Goal: Task Accomplishment & Management: Manage account settings

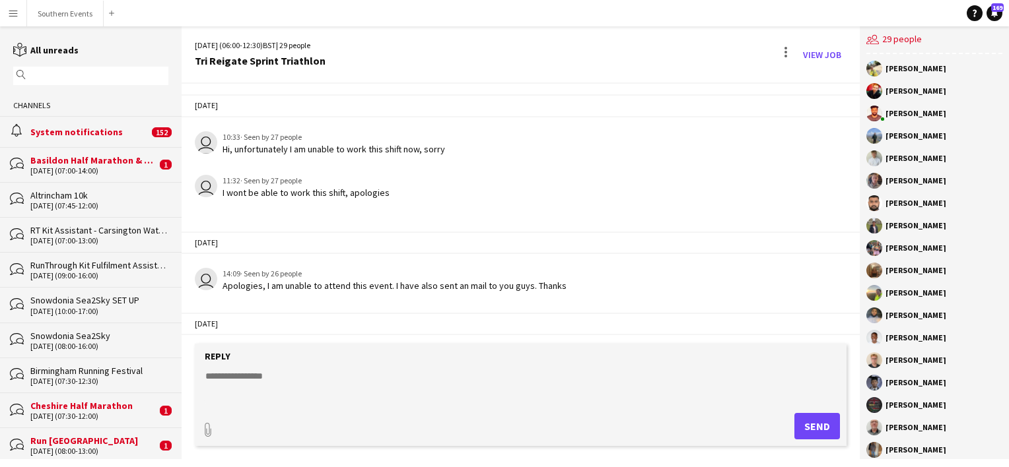
scroll to position [1249, 0]
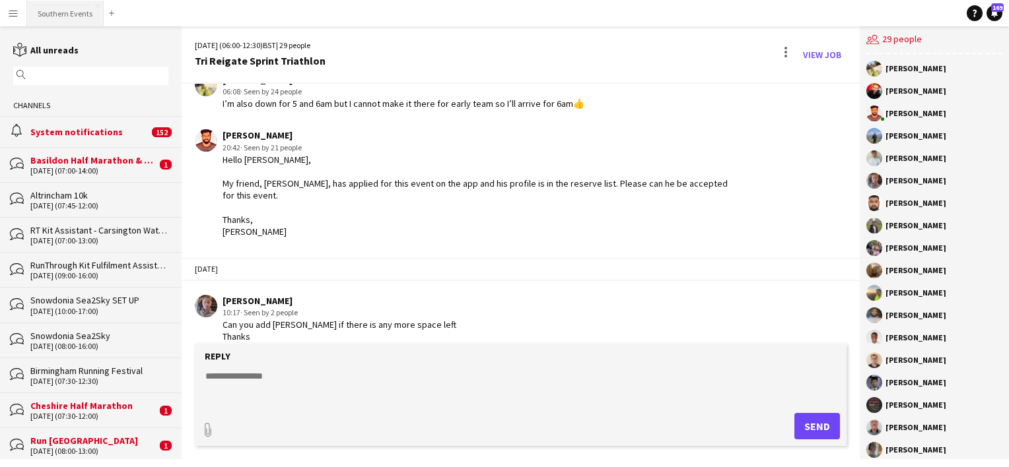
click at [51, 13] on button "Southern Events Close" at bounding box center [65, 14] width 77 height 26
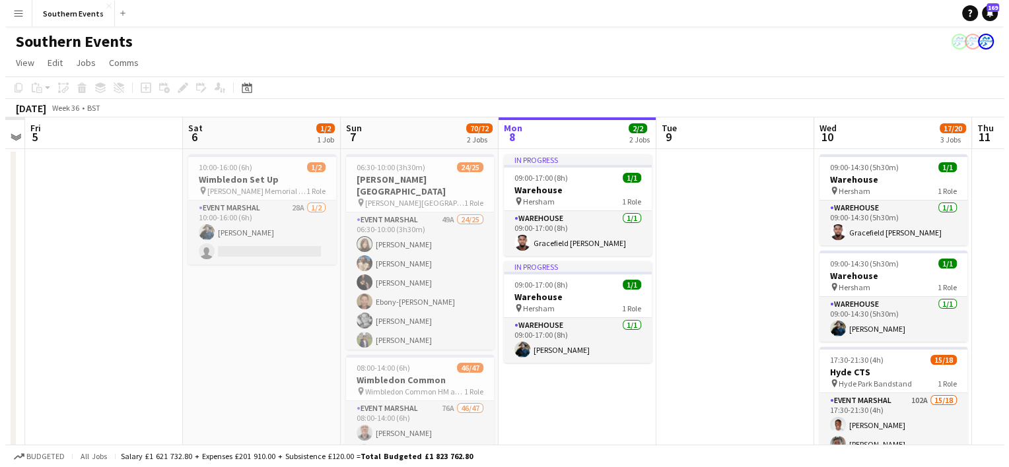
scroll to position [0, 295]
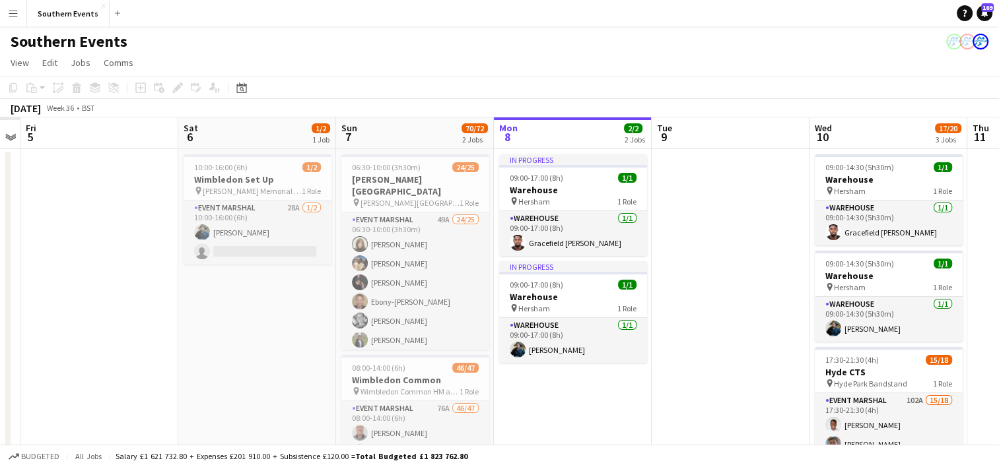
drag, startPoint x: 396, startPoint y: 301, endPoint x: 731, endPoint y: 293, distance: 335.4
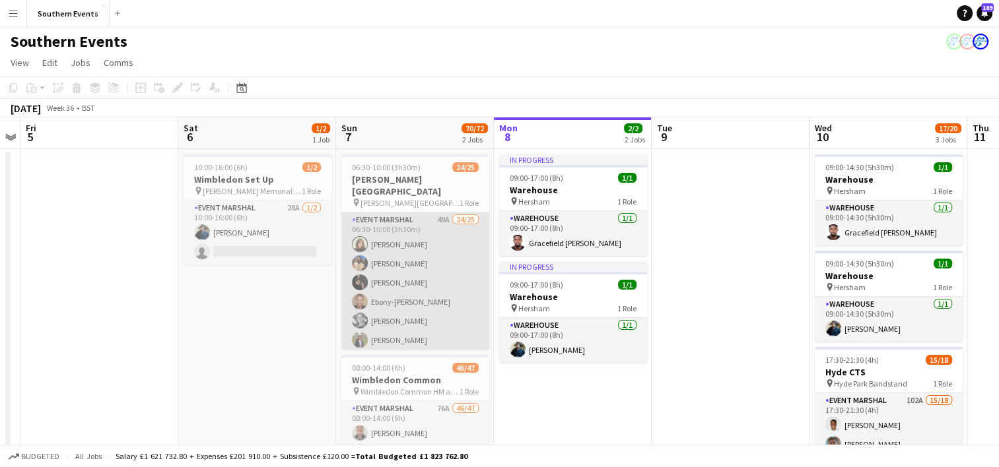
click at [425, 268] on app-card-role "Event Marshal 49A 24/25 06:30-10:00 (3h30m) [PERSON_NAME] [PERSON_NAME] [PERSON…" at bounding box center [415, 465] width 148 height 504
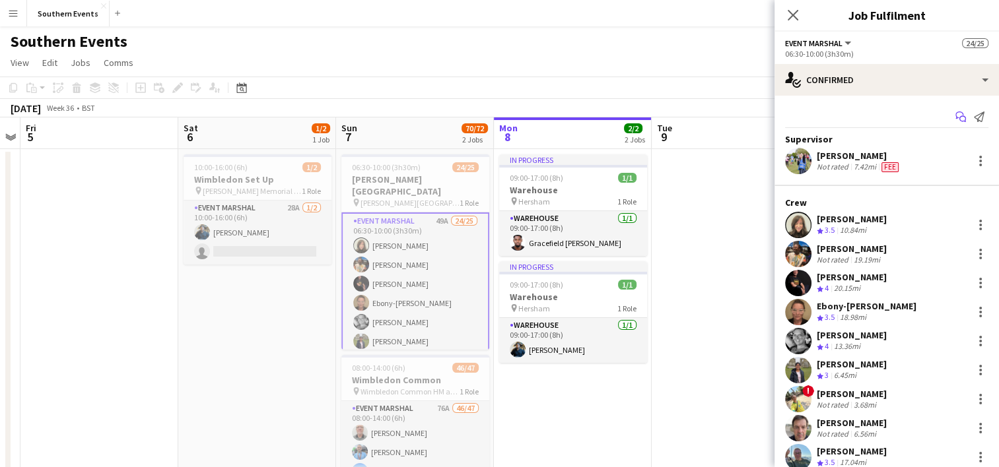
click at [955, 114] on icon "Start chat" at bounding box center [960, 117] width 11 height 11
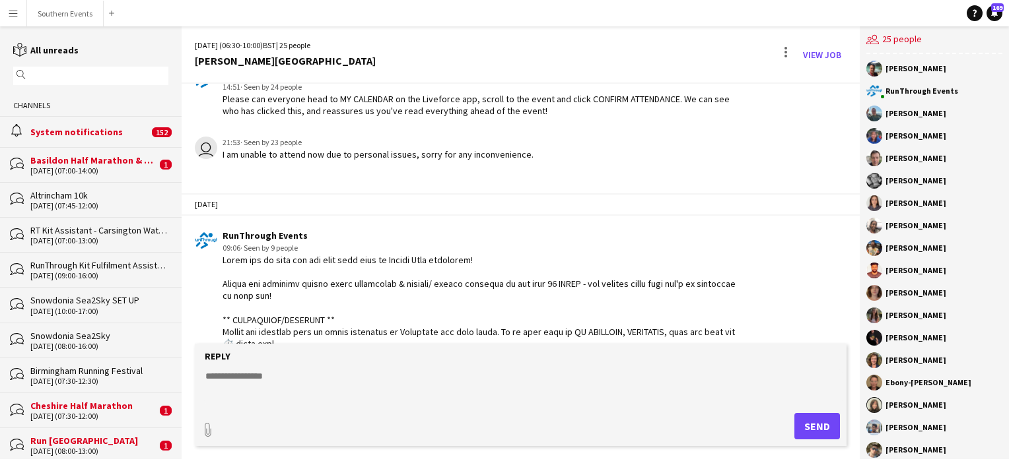
scroll to position [3078, 0]
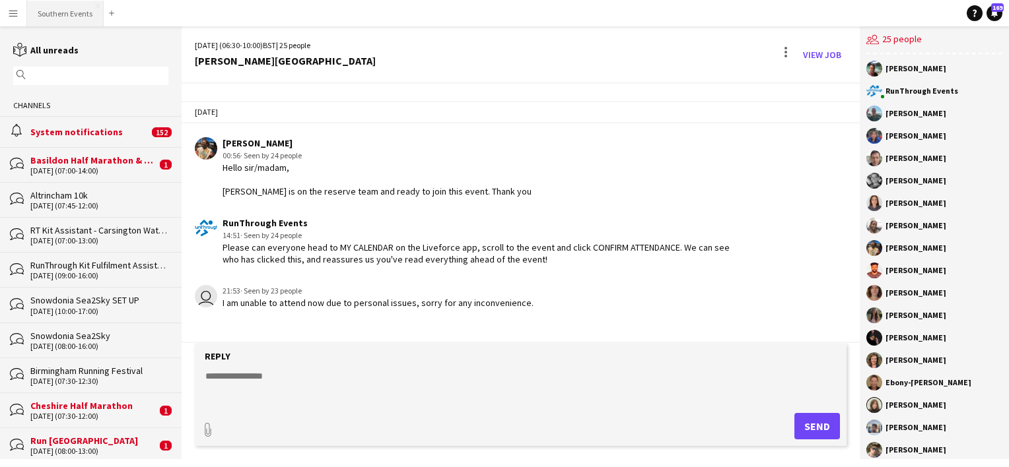
click at [64, 12] on button "Southern Events Close" at bounding box center [65, 14] width 77 height 26
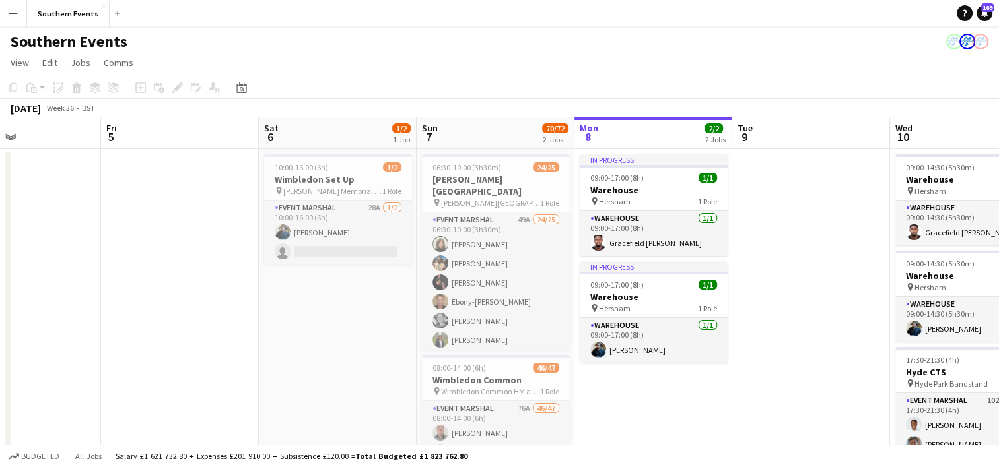
scroll to position [0, 365]
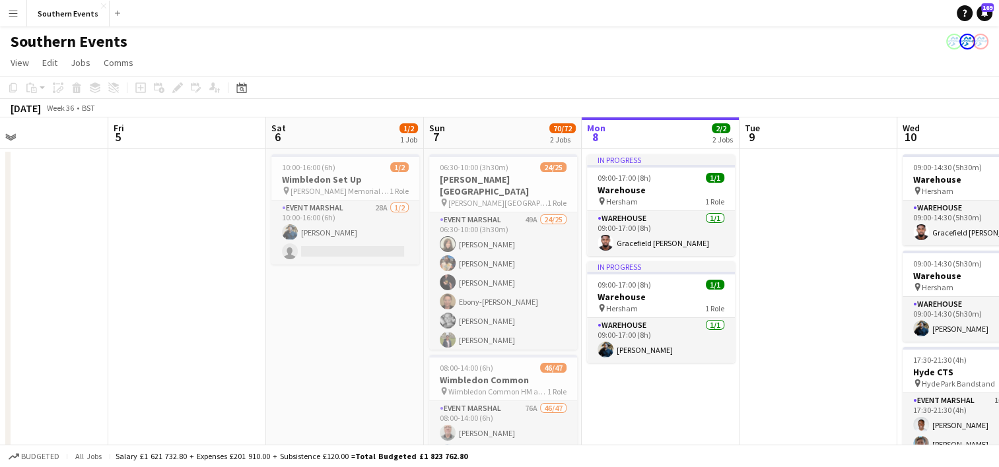
drag, startPoint x: 416, startPoint y: 286, endPoint x: 825, endPoint y: 246, distance: 411.3
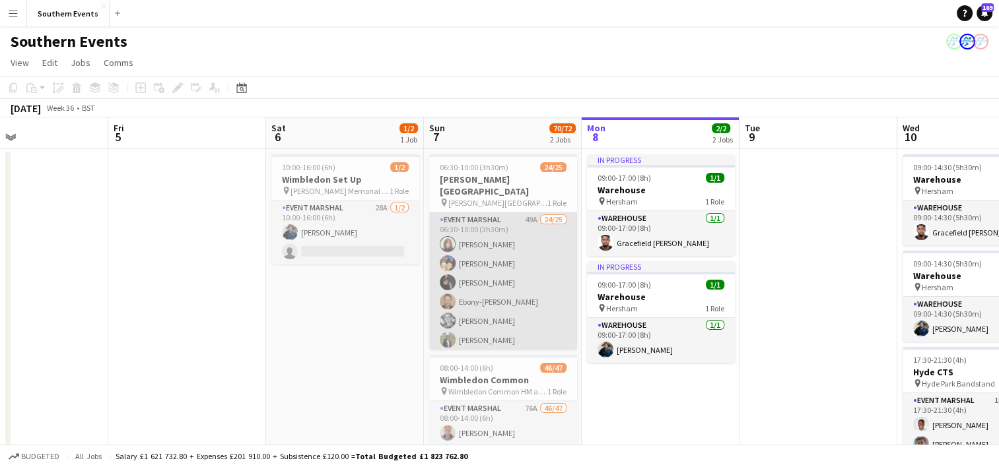
click at [529, 251] on app-card-role "Event Marshal 49A 24/25 06:30-10:00 (3h30m) [PERSON_NAME] [PERSON_NAME] [PERSON…" at bounding box center [503, 465] width 148 height 504
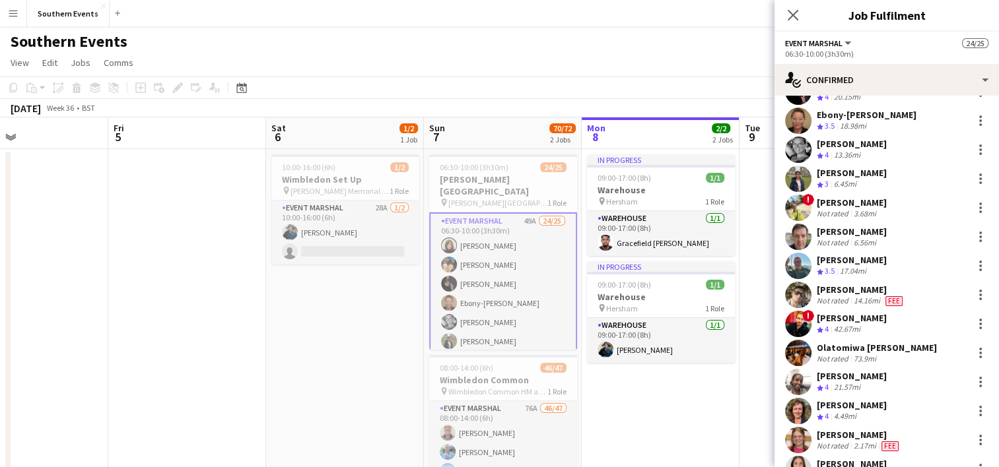
scroll to position [198, 0]
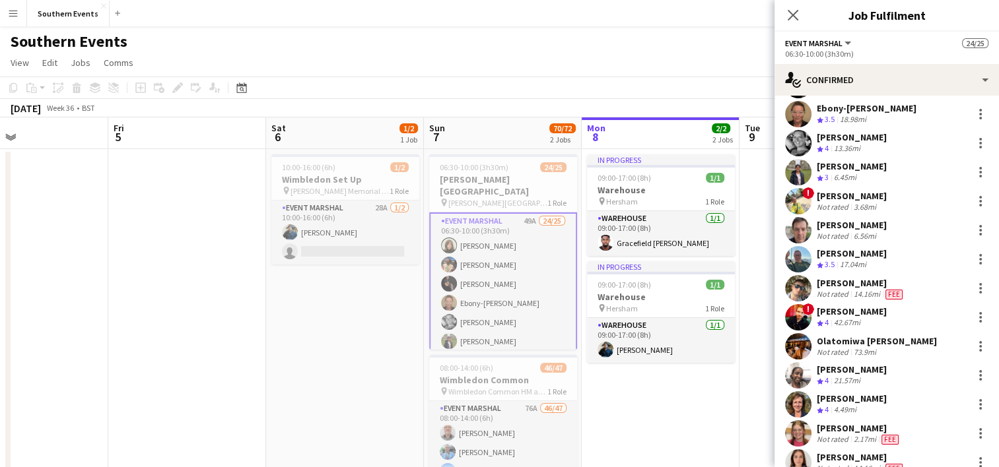
click at [892, 199] on div "! [PERSON_NAME] Not rated 3.68mi" at bounding box center [886, 201] width 224 height 26
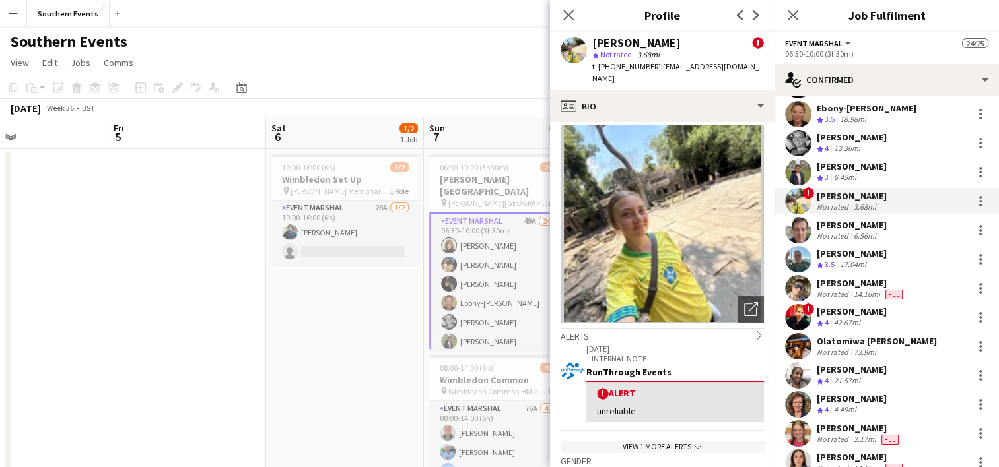
scroll to position [0, 0]
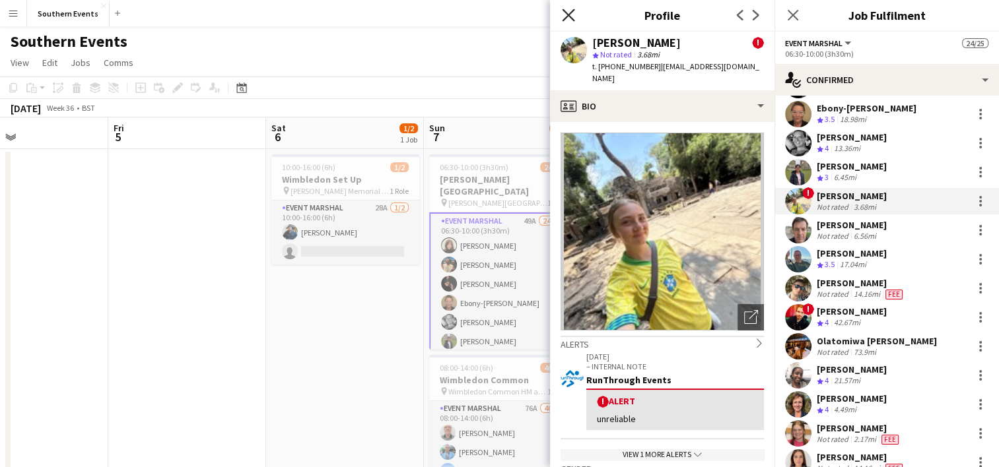
drag, startPoint x: 564, startPoint y: 14, endPoint x: 879, endPoint y: 177, distance: 354.6
click at [565, 14] on icon "Close pop-in" at bounding box center [568, 15] width 11 height 11
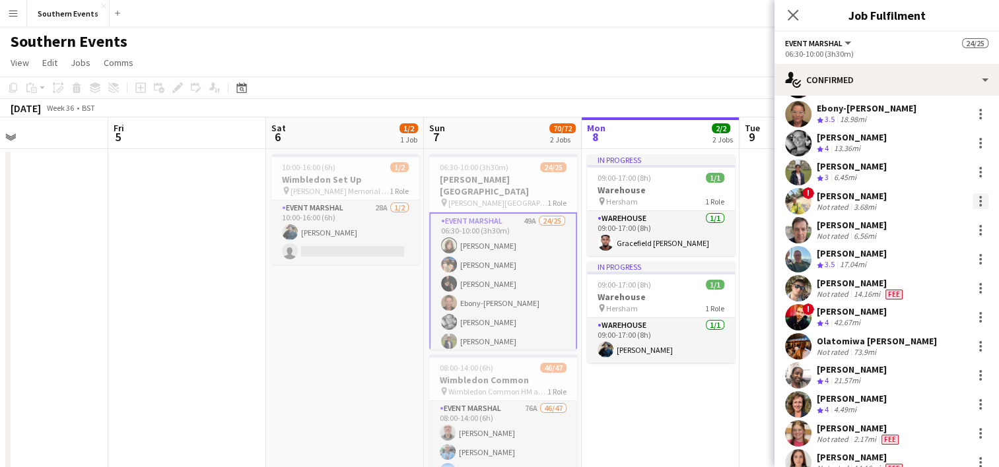
click at [972, 206] on div at bounding box center [980, 201] width 16 height 16
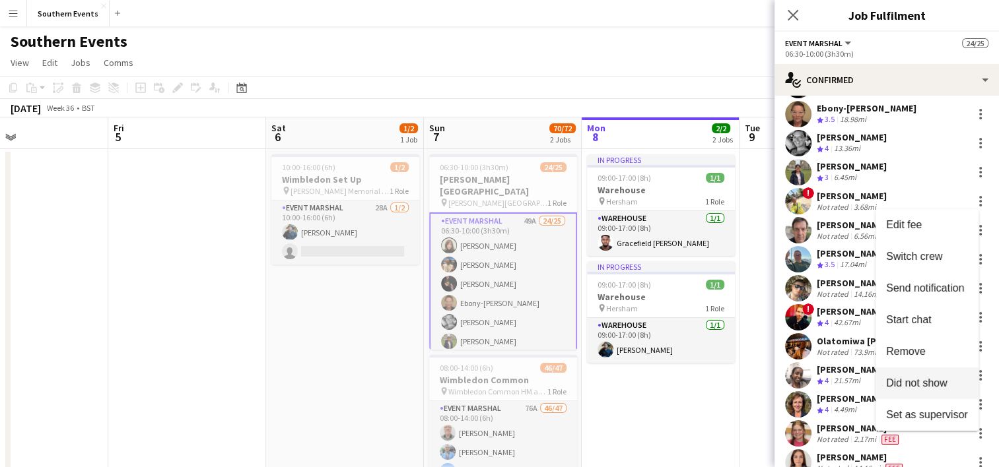
click at [925, 376] on button "Did not show" at bounding box center [926, 384] width 103 height 32
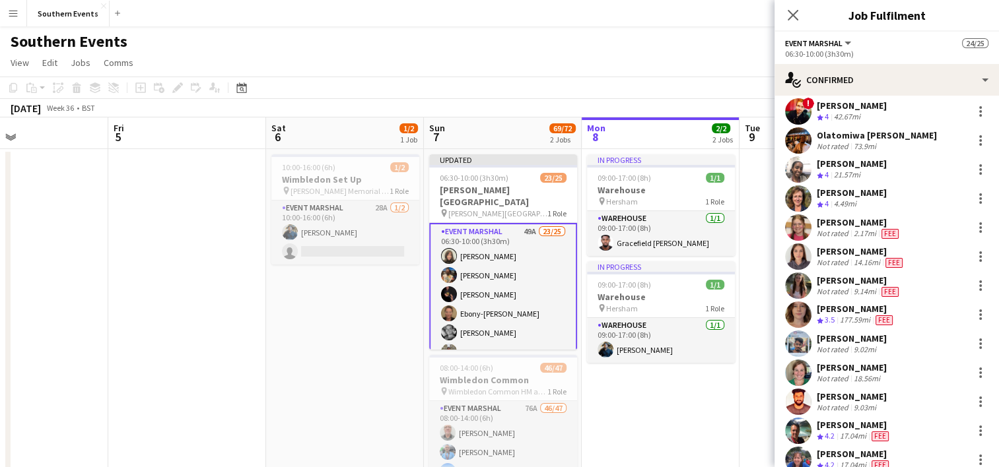
scroll to position [396, 0]
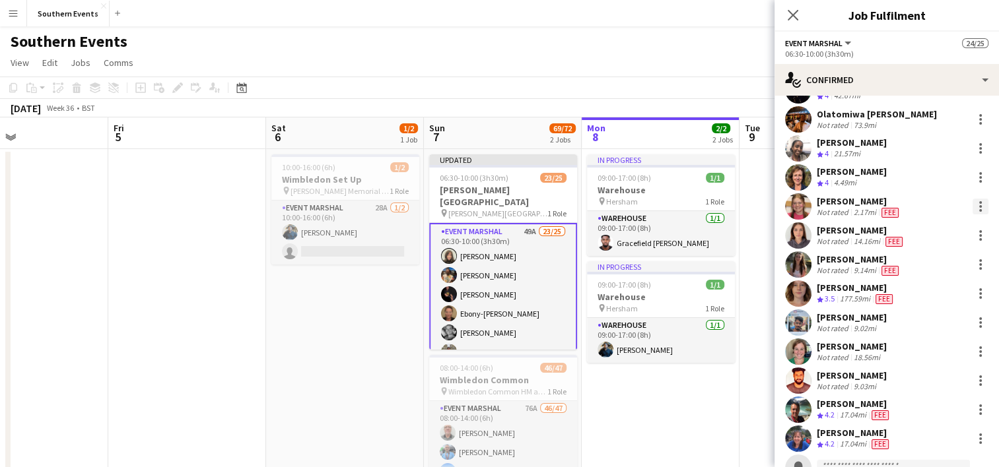
click at [972, 204] on div at bounding box center [980, 207] width 16 height 16
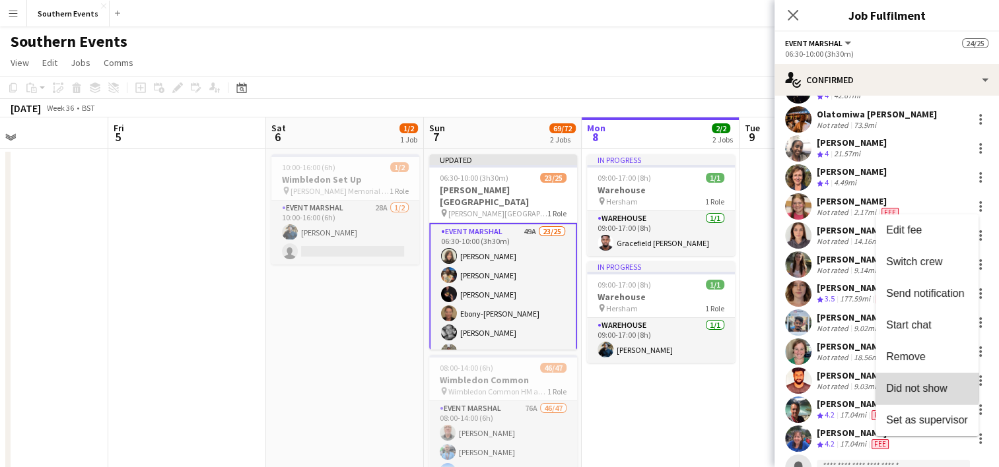
click at [914, 385] on span "Did not show" at bounding box center [916, 388] width 61 height 11
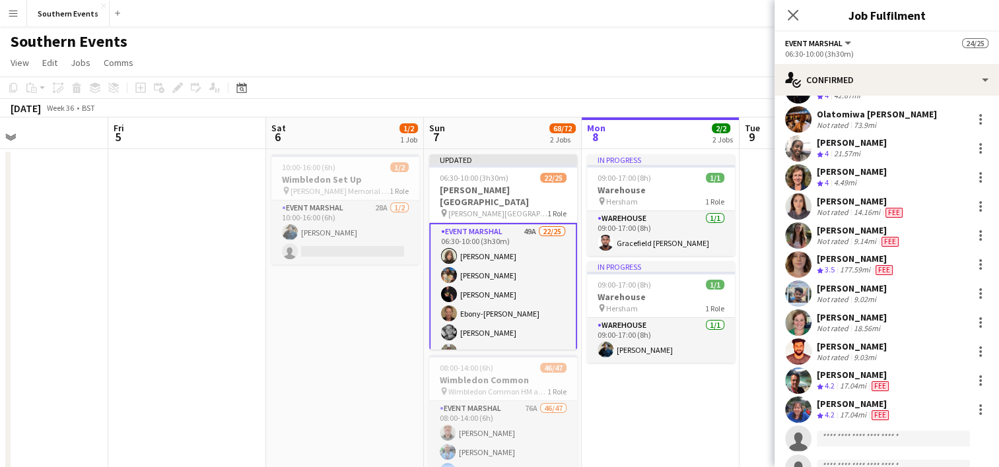
scroll to position [0, 0]
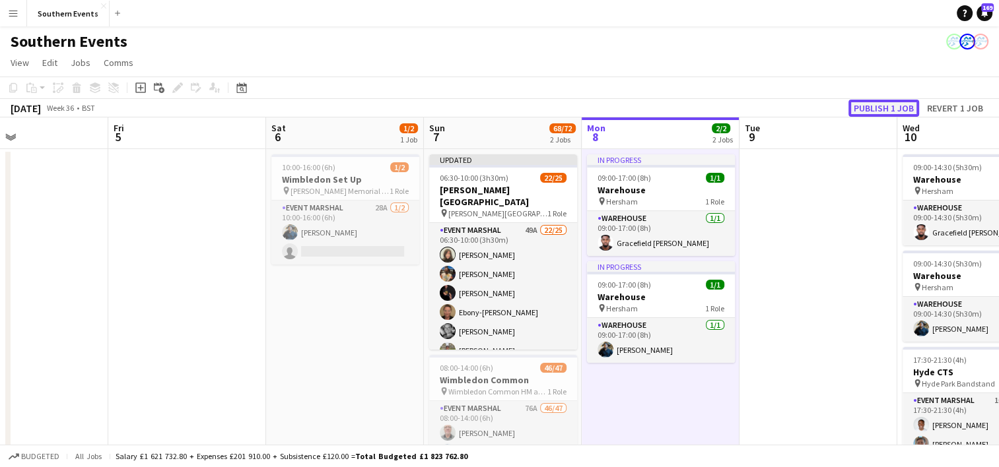
click at [867, 100] on button "Publish 1 job" at bounding box center [883, 108] width 71 height 17
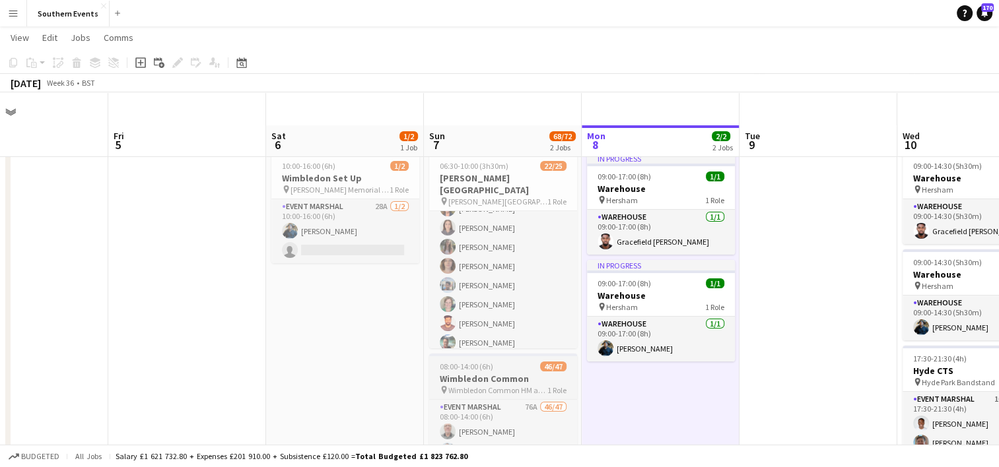
scroll to position [198, 0]
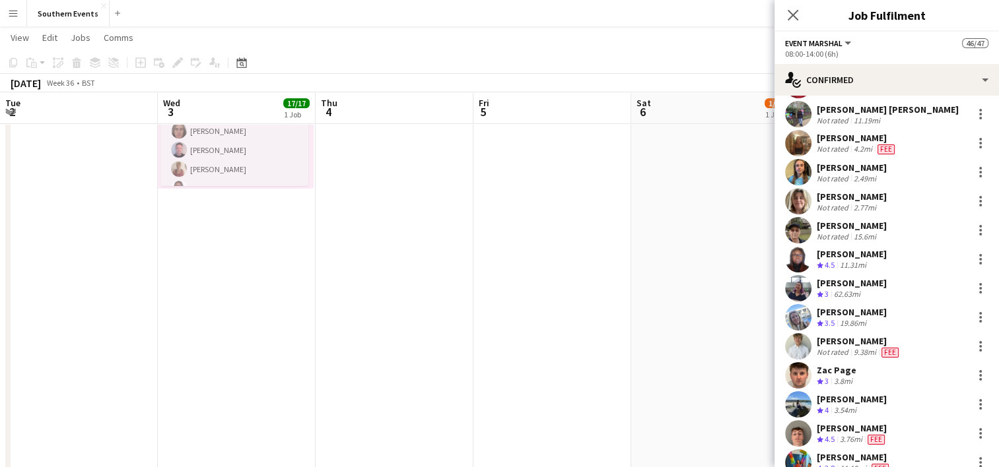
scroll to position [1122, 0]
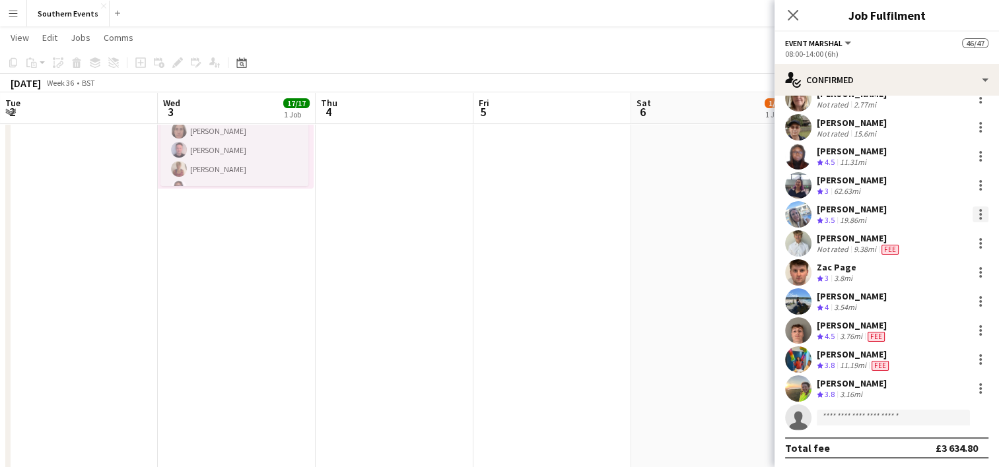
click at [979, 214] on div at bounding box center [980, 214] width 3 height 3
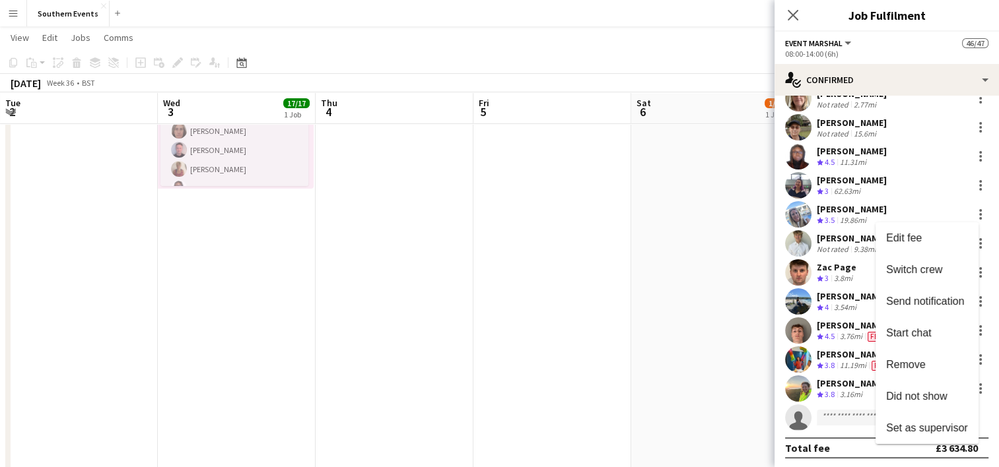
drag, startPoint x: 916, startPoint y: 392, endPoint x: 776, endPoint y: 323, distance: 156.2
click at [916, 392] on span "Did not show" at bounding box center [916, 396] width 61 height 11
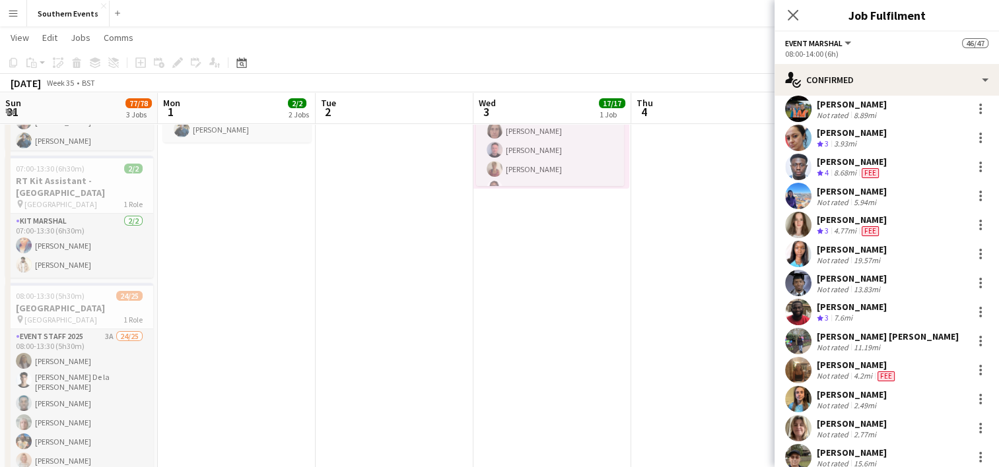
scroll to position [858, 0]
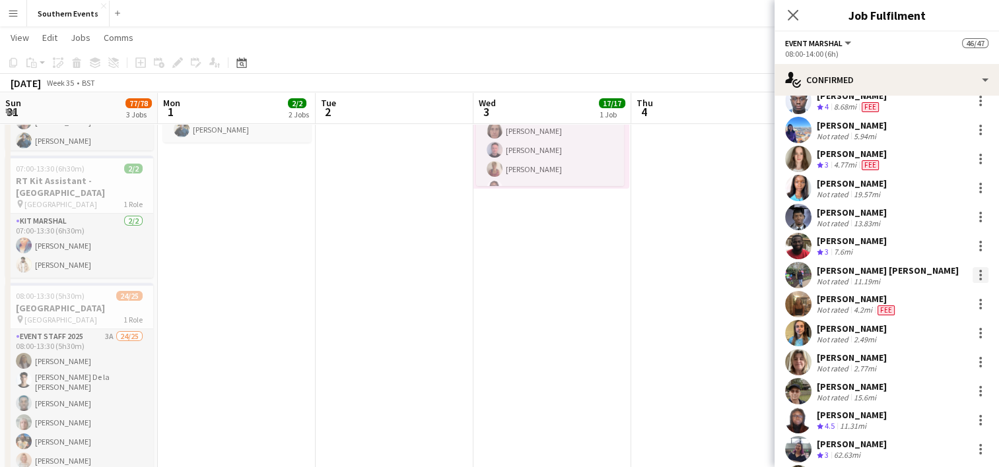
click at [972, 275] on div at bounding box center [980, 275] width 16 height 16
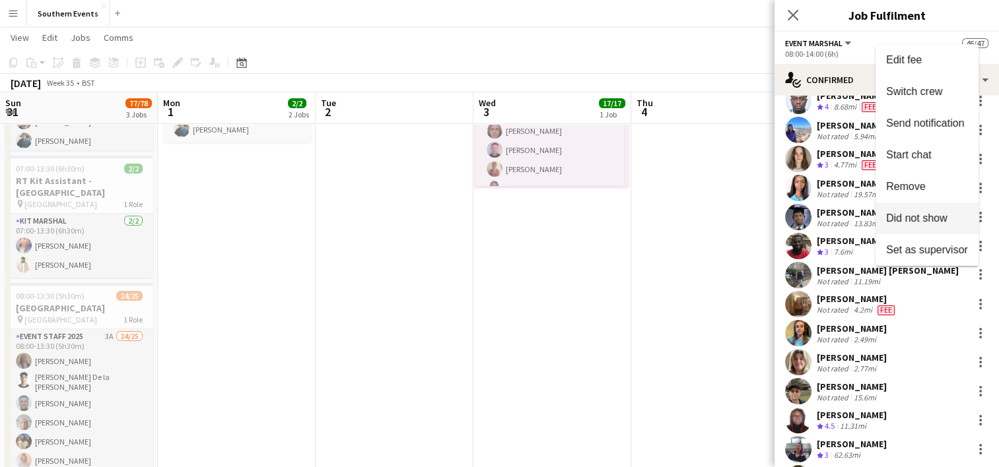
click at [914, 217] on span "Did not show" at bounding box center [916, 218] width 61 height 11
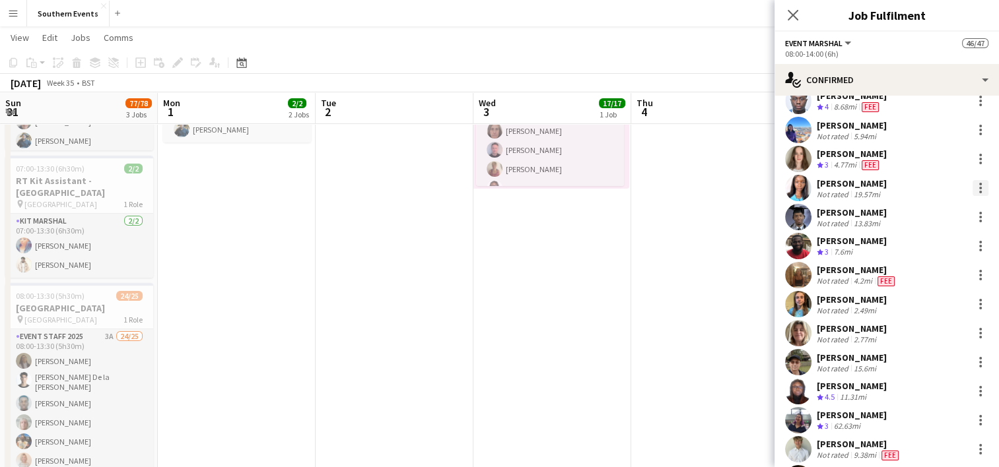
click at [972, 190] on div at bounding box center [980, 188] width 16 height 16
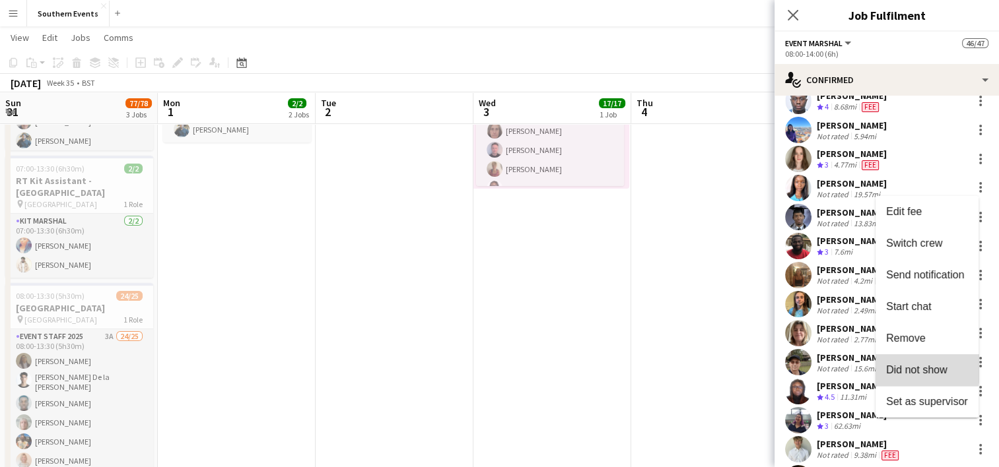
click at [916, 367] on span "Did not show" at bounding box center [916, 369] width 61 height 11
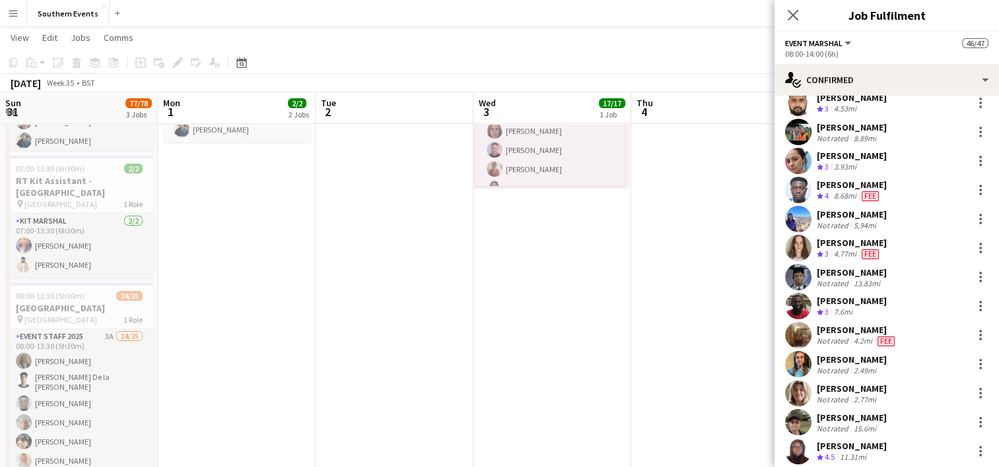
scroll to position [1123, 0]
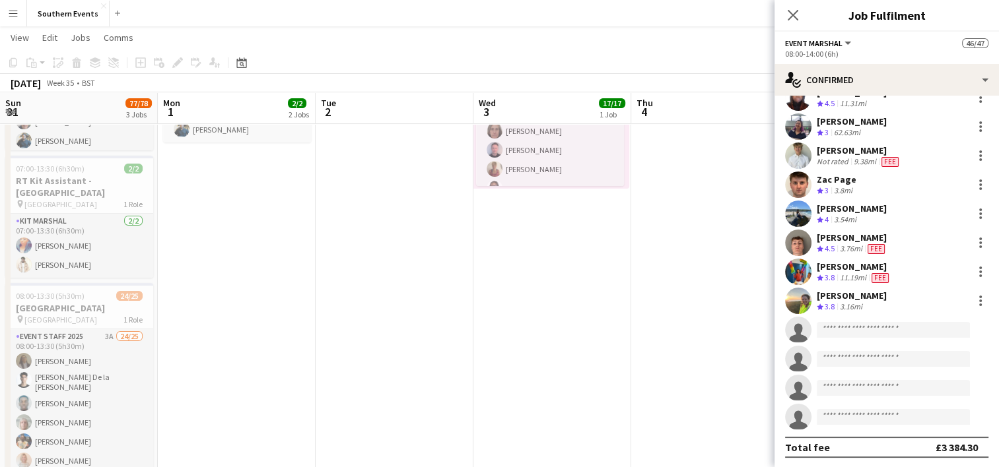
click at [689, 265] on app-date-cell at bounding box center [710, 328] width 158 height 757
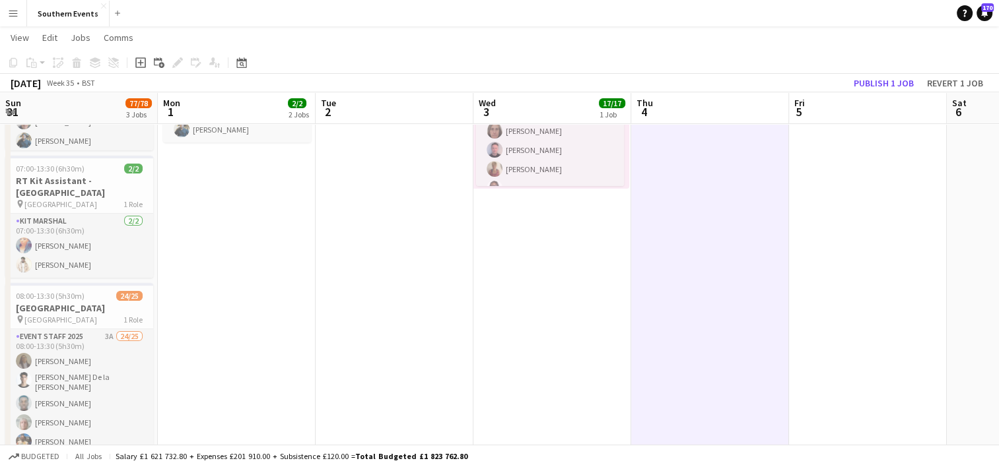
scroll to position [0, 0]
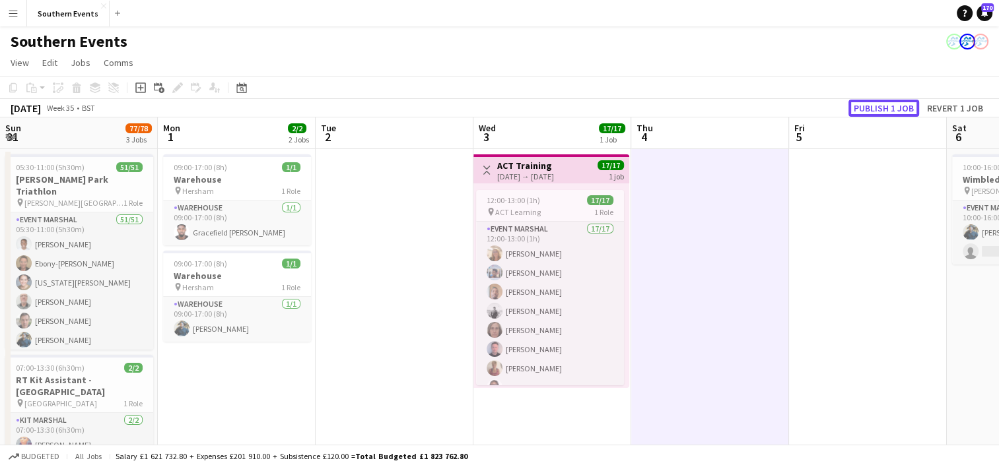
click at [882, 102] on button "Publish 1 job" at bounding box center [883, 108] width 71 height 17
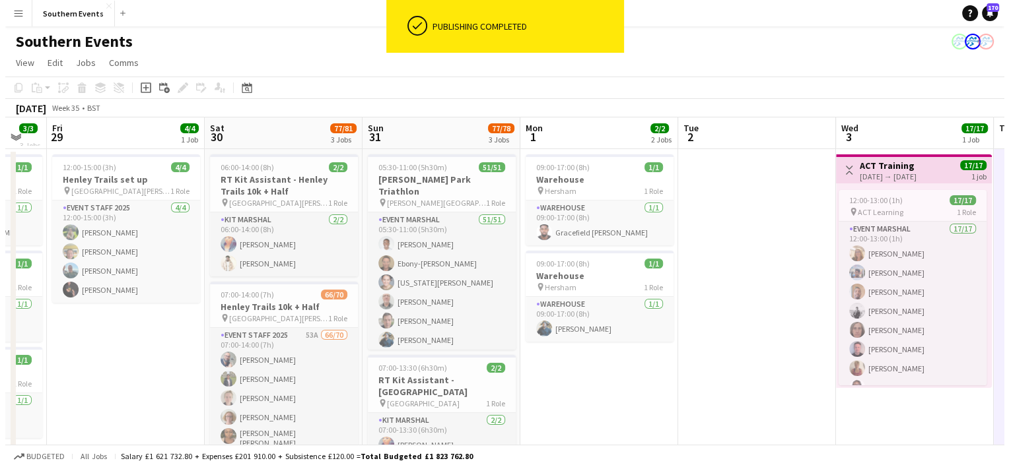
scroll to position [0, 287]
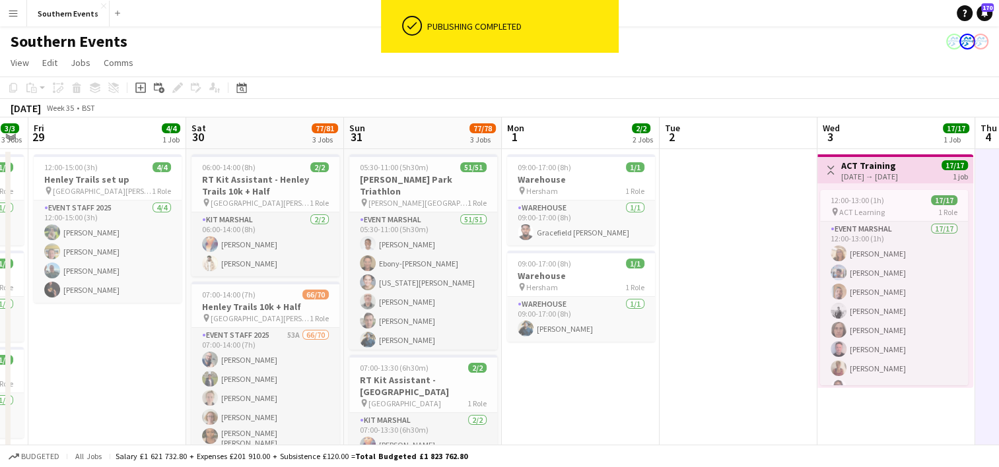
drag, startPoint x: 388, startPoint y: 338, endPoint x: 732, endPoint y: 314, distance: 344.7
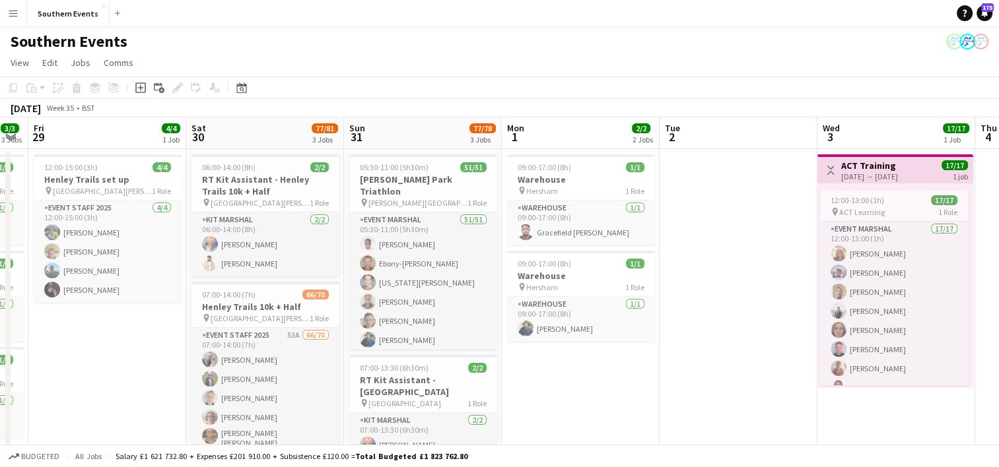
click at [13, 13] on app-icon "Menu" at bounding box center [13, 13] width 11 height 11
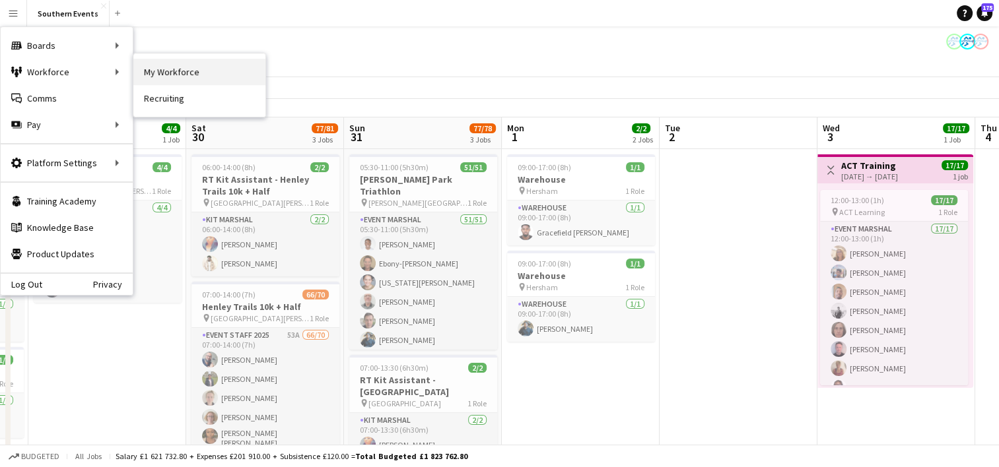
click at [187, 73] on link "My Workforce" at bounding box center [199, 72] width 132 height 26
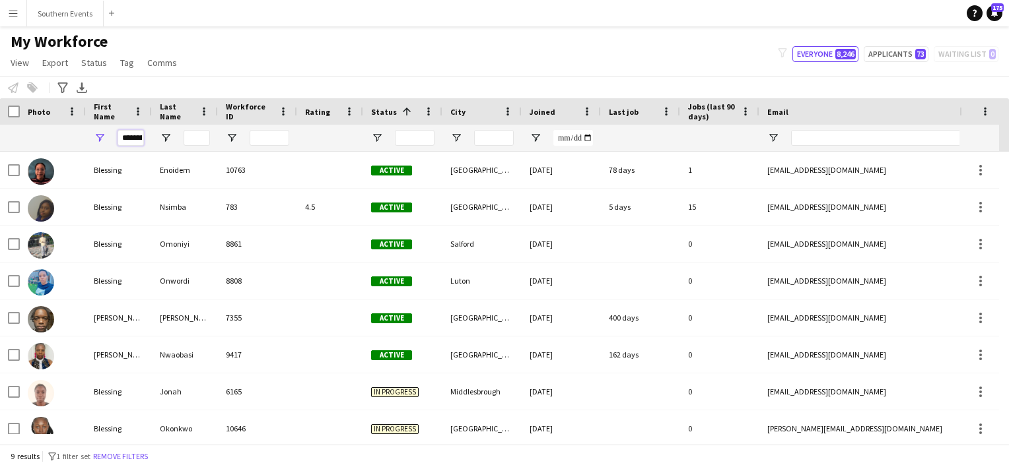
click at [137, 138] on input "********" at bounding box center [130, 138] width 26 height 16
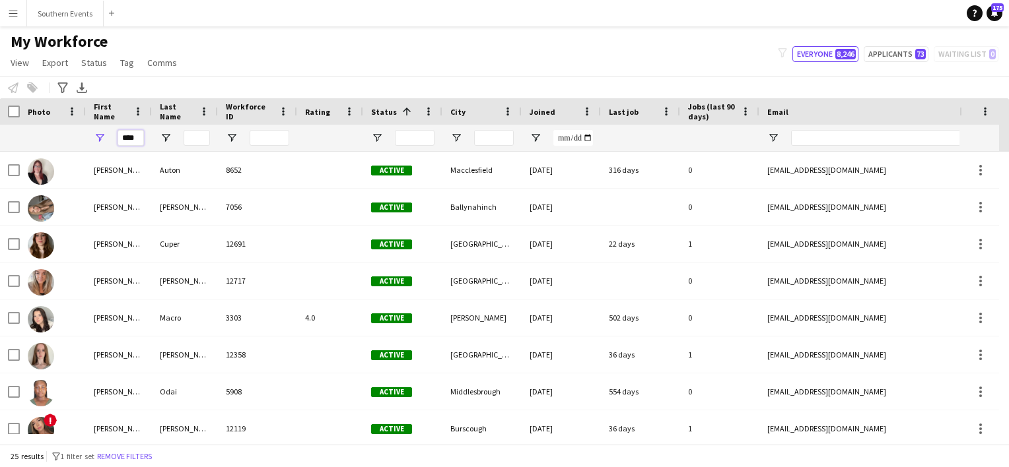
type input "****"
click at [197, 145] on input "Last Name Filter Input" at bounding box center [196, 138] width 26 height 16
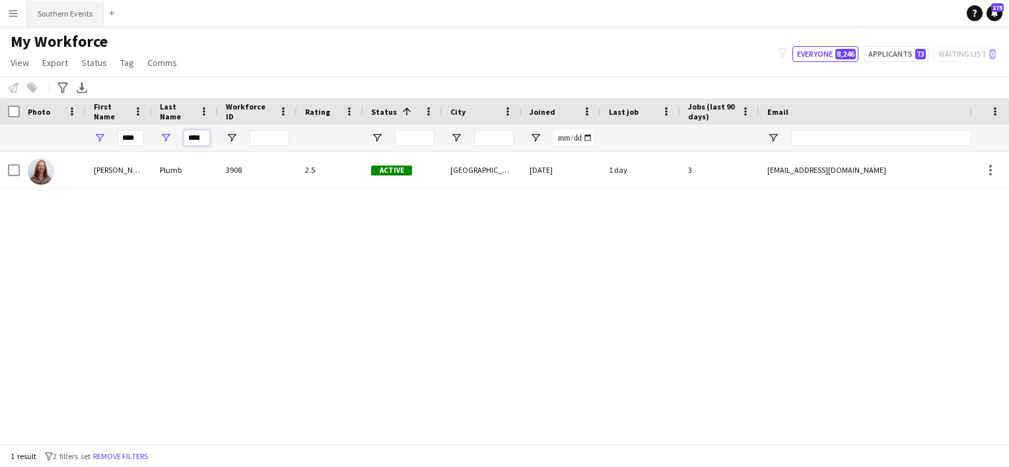
type input "****"
click at [46, 11] on button "Southern Events Close" at bounding box center [65, 14] width 77 height 26
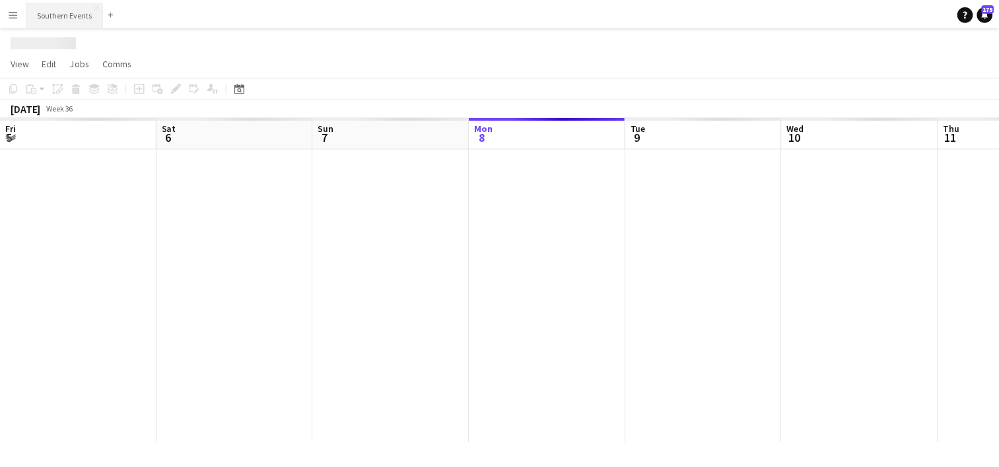
scroll to position [0, 316]
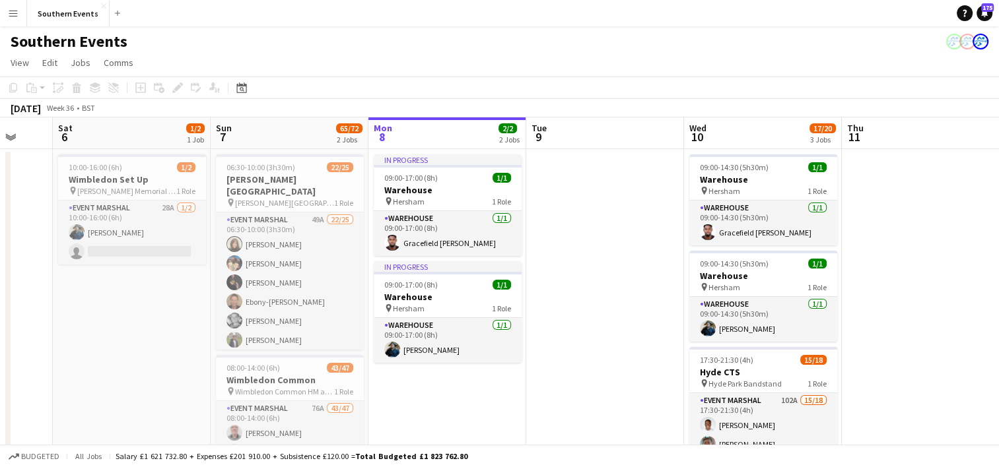
drag, startPoint x: 413, startPoint y: 291, endPoint x: 804, endPoint y: 250, distance: 392.9
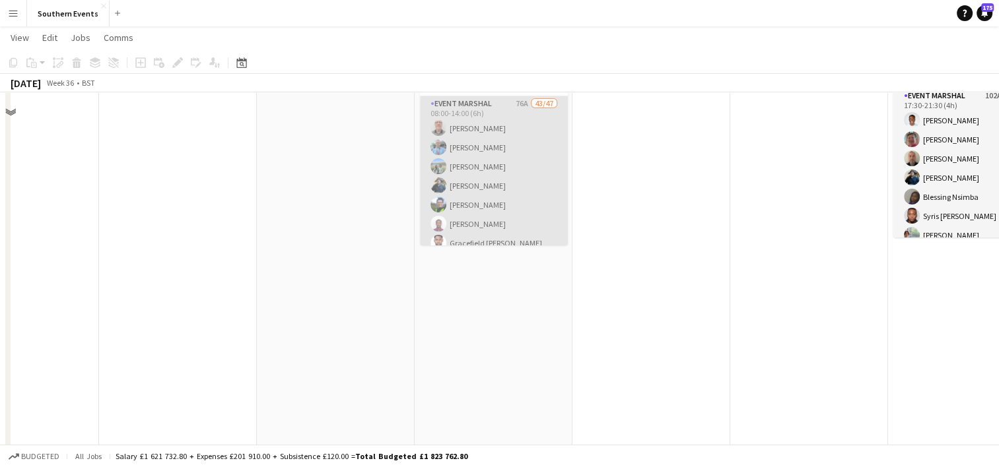
scroll to position [264, 0]
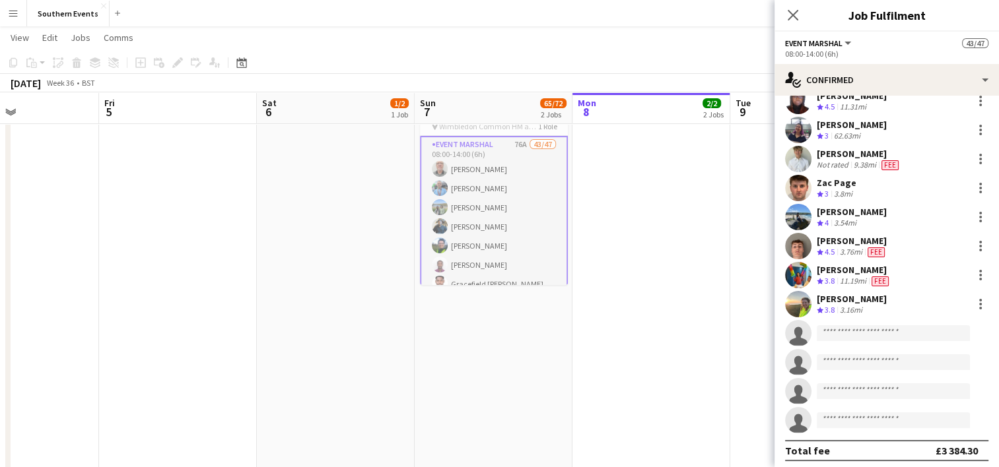
scroll to position [1122, 0]
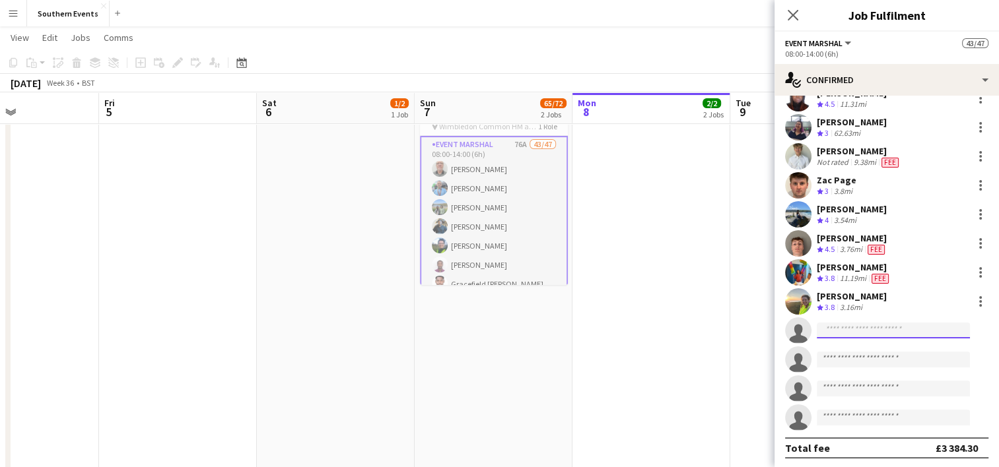
click at [827, 333] on input at bounding box center [892, 331] width 153 height 16
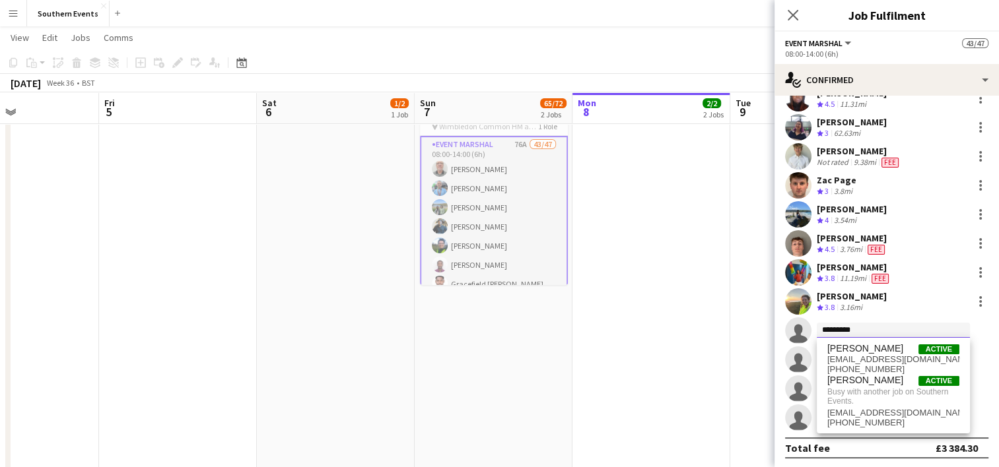
type input "*********"
click at [675, 345] on app-date-cell "In progress 09:00-17:00 (8h) 1/1 Warehouse pin Hersham 1 Role Warehouse [DATE] …" at bounding box center [651, 262] width 158 height 757
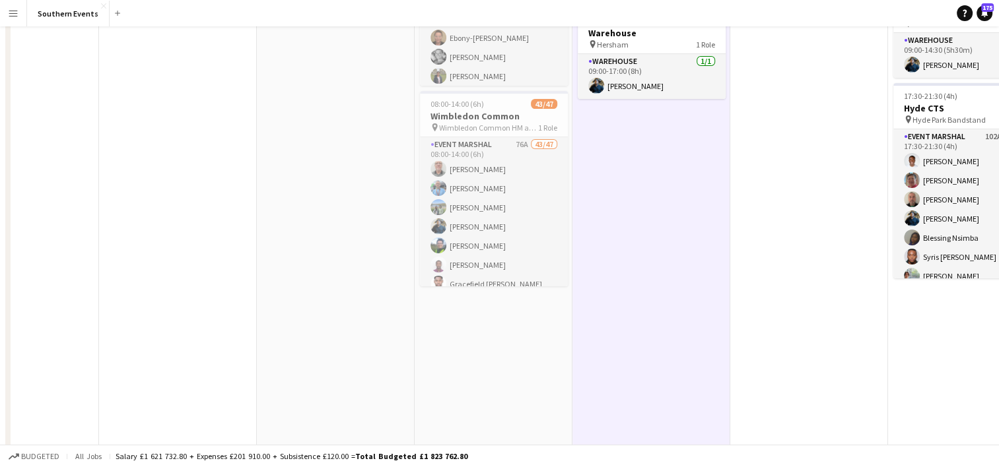
scroll to position [0, 0]
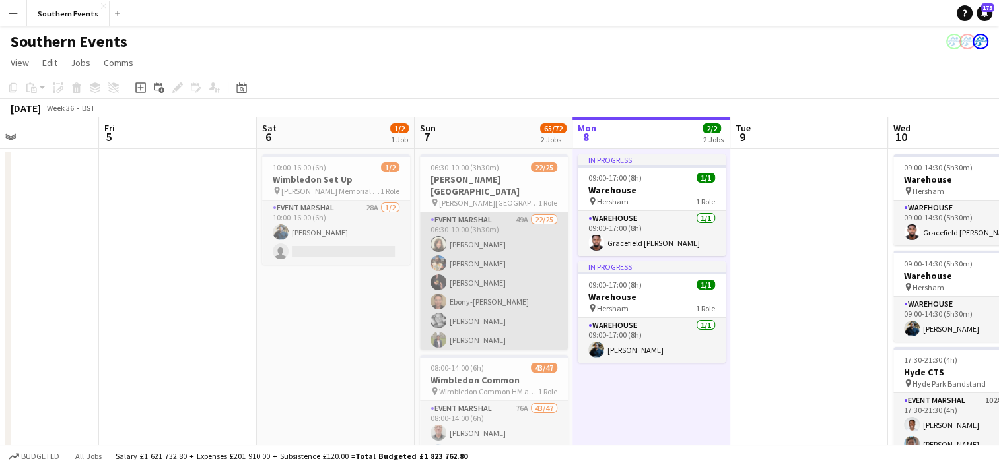
click at [518, 301] on app-card-role "Event Marshal 49A 22/25 06:30-10:00 (3h30m) [PERSON_NAME] [PERSON_NAME] [PERSON…" at bounding box center [494, 465] width 148 height 504
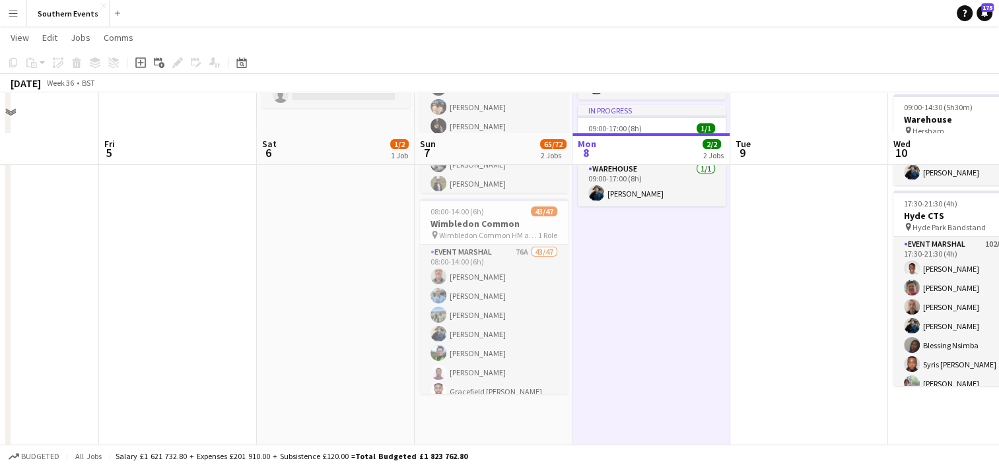
scroll to position [198, 0]
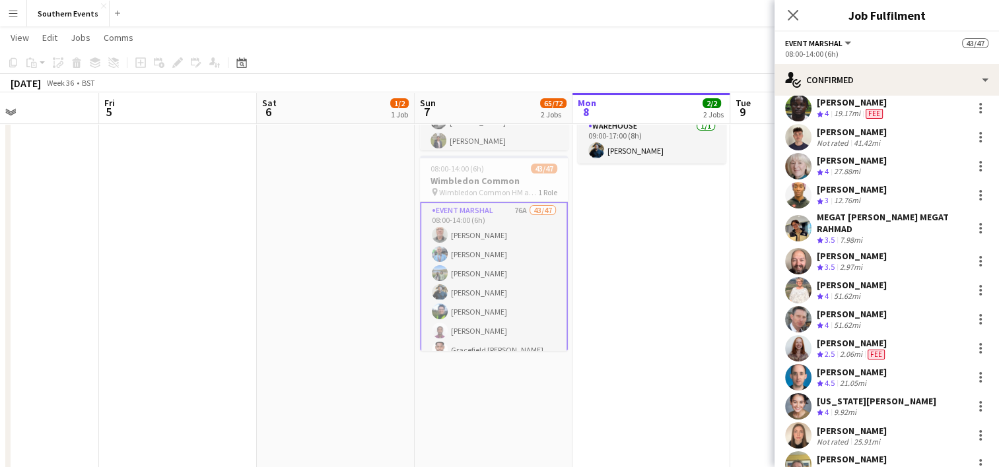
scroll to position [396, 0]
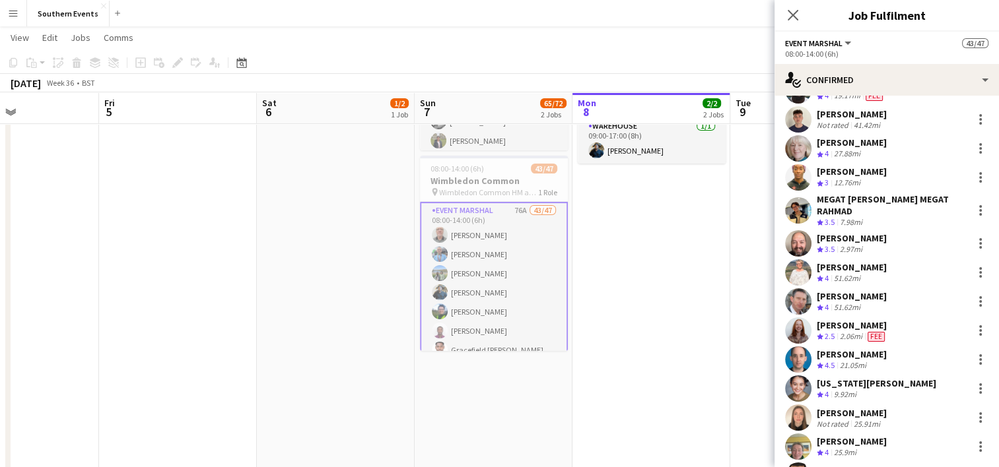
click at [677, 305] on app-date-cell "In progress 09:00-17:00 (8h) 1/1 Warehouse pin Hersham 1 Role Warehouse [DATE] …" at bounding box center [651, 328] width 158 height 757
